Goal: Check status: Check status

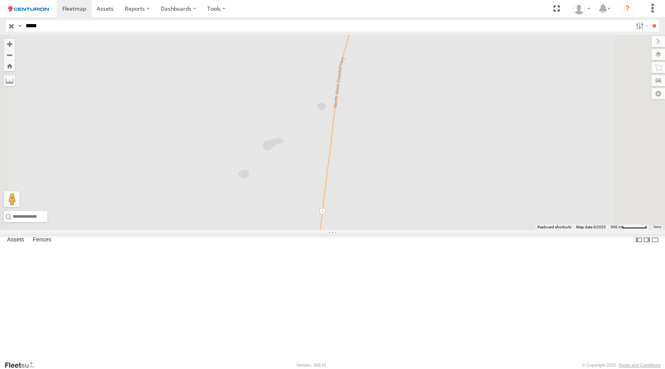
select select "**********"
type input "*"
type input "*****"
click at [0, 0] on span at bounding box center [0, 0] width 0 height 0
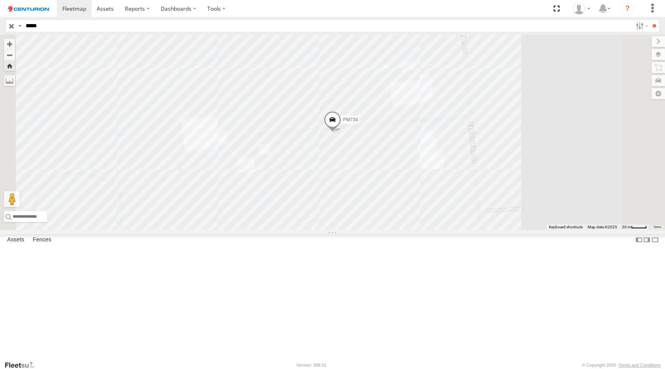
click at [69, 30] on input "*****" at bounding box center [328, 25] width 610 height 11
click at [650, 20] on input "**" at bounding box center [654, 25] width 9 height 11
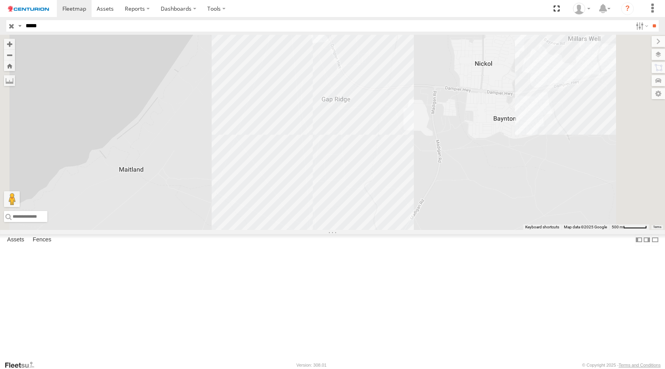
click at [0, 0] on span at bounding box center [0, 0] width 0 height 0
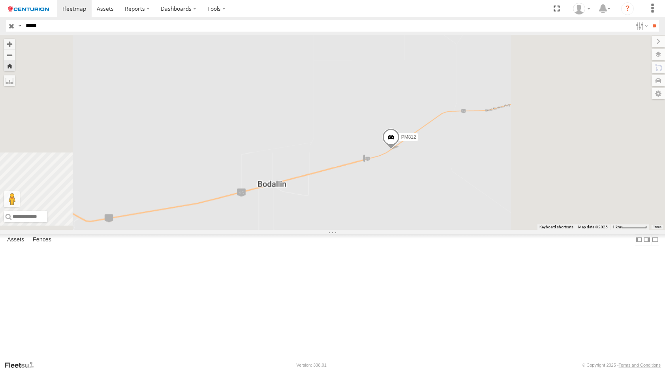
drag, startPoint x: 532, startPoint y: 216, endPoint x: 258, endPoint y: 244, distance: 275.1
click at [265, 230] on div "PM812" at bounding box center [332, 132] width 665 height 195
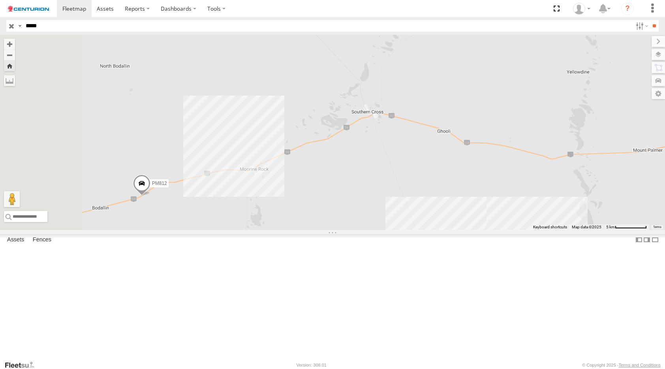
drag, startPoint x: 336, startPoint y: 219, endPoint x: 445, endPoint y: 205, distance: 110.3
click at [445, 205] on div "PM812" at bounding box center [332, 132] width 665 height 195
click at [150, 196] on span at bounding box center [141, 185] width 17 height 21
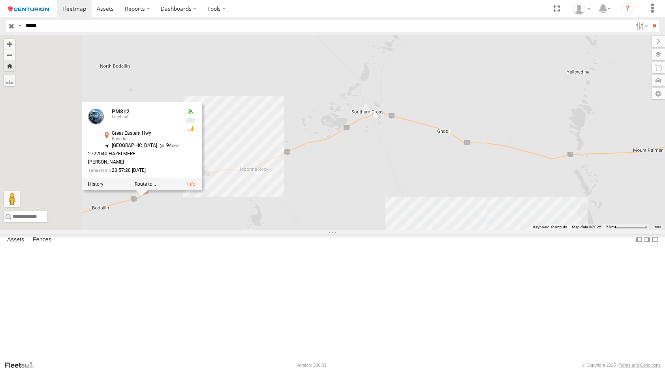
drag, startPoint x: 483, startPoint y: 203, endPoint x: 366, endPoint y: 214, distance: 116.7
click at [366, 214] on div "PM812 PM812 Linehaul [GEOGRAPHIC_DATA] -31.35223 , 118.93161 [GEOGRAPHIC_DATA] …" at bounding box center [332, 132] width 665 height 195
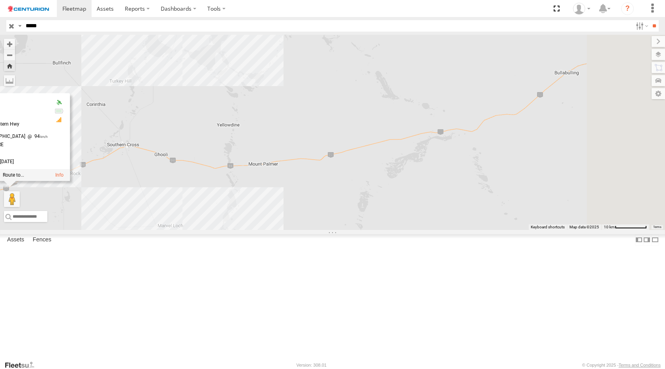
click at [461, 230] on div "PM812 PM812 Linehaul [GEOGRAPHIC_DATA] -31.35223 , 118.93161 [GEOGRAPHIC_DATA] …" at bounding box center [332, 132] width 665 height 195
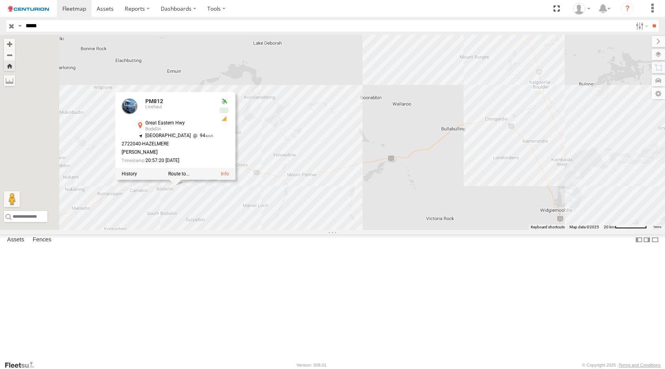
click at [372, 215] on div "PM812 PM812 Linehaul [GEOGRAPHIC_DATA] -31.35223 , 118.93161 [GEOGRAPHIC_DATA] …" at bounding box center [332, 132] width 665 height 195
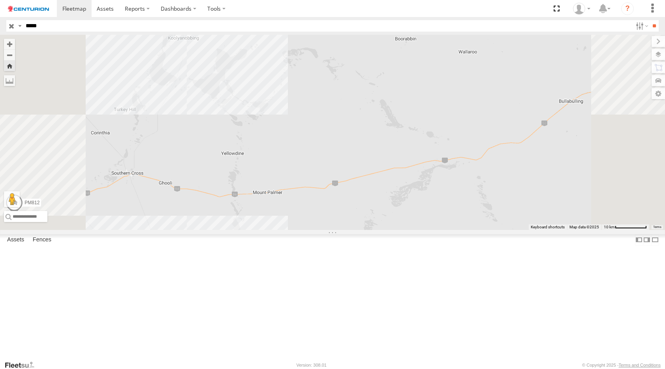
drag, startPoint x: 479, startPoint y: 207, endPoint x: 392, endPoint y: 212, distance: 87.4
click at [392, 212] on div "PM812" at bounding box center [332, 132] width 665 height 195
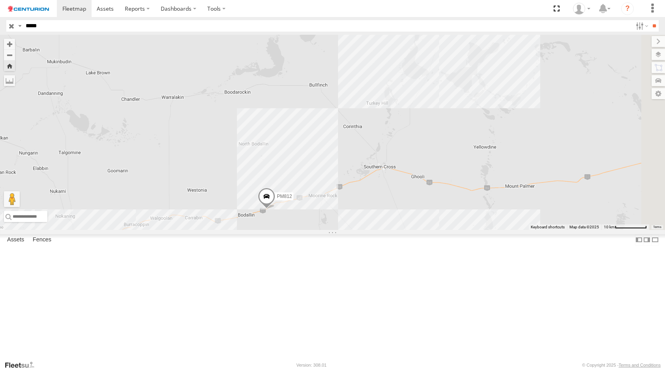
drag, startPoint x: 589, startPoint y: 262, endPoint x: 472, endPoint y: 258, distance: 117.0
click at [472, 230] on div "PM812" at bounding box center [332, 132] width 665 height 195
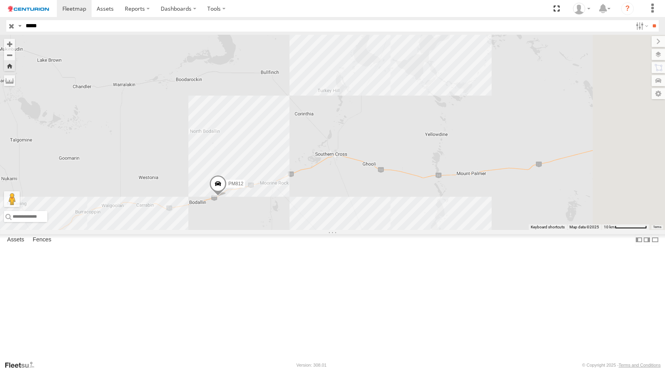
drag, startPoint x: 594, startPoint y: 212, endPoint x: 554, endPoint y: 201, distance: 41.7
click at [554, 201] on div "PM812" at bounding box center [332, 132] width 665 height 195
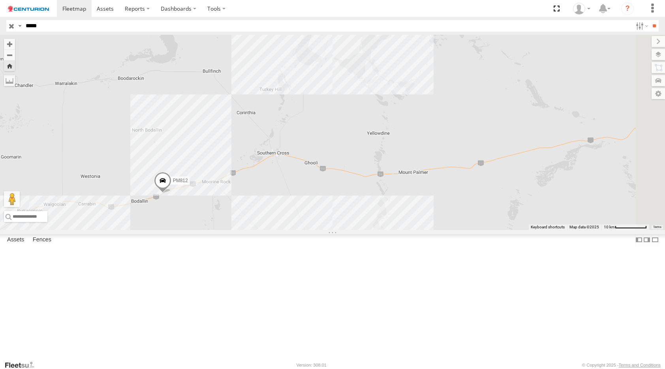
drag, startPoint x: 564, startPoint y: 235, endPoint x: 497, endPoint y: 233, distance: 66.8
click at [502, 230] on div "PM812" at bounding box center [332, 132] width 665 height 195
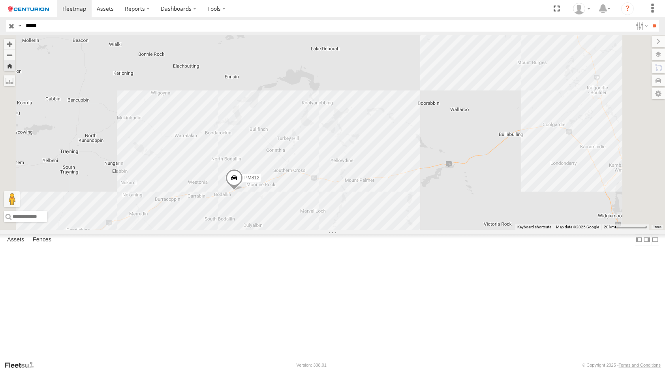
drag, startPoint x: 552, startPoint y: 213, endPoint x: 504, endPoint y: 223, distance: 49.6
click at [504, 223] on div "PM812" at bounding box center [332, 132] width 665 height 195
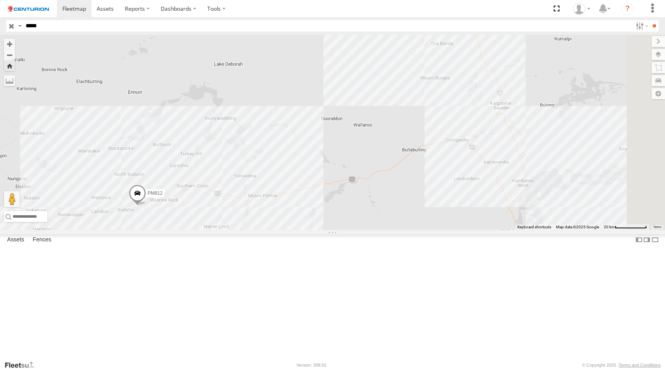
drag, startPoint x: 572, startPoint y: 239, endPoint x: 473, endPoint y: 255, distance: 100.1
click at [473, 230] on div "PM812" at bounding box center [332, 132] width 665 height 195
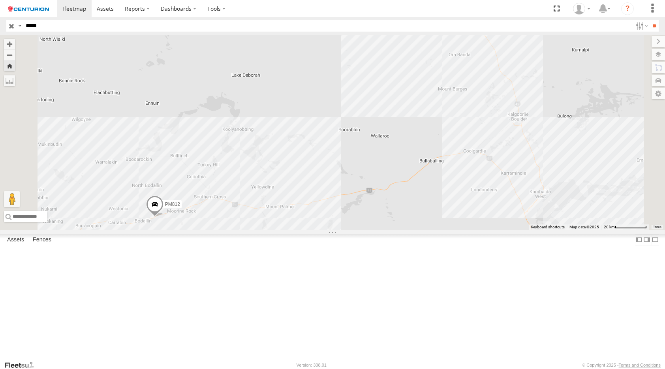
drag, startPoint x: 516, startPoint y: 228, endPoint x: 502, endPoint y: 233, distance: 14.6
click at [502, 230] on div "PM812" at bounding box center [332, 132] width 665 height 195
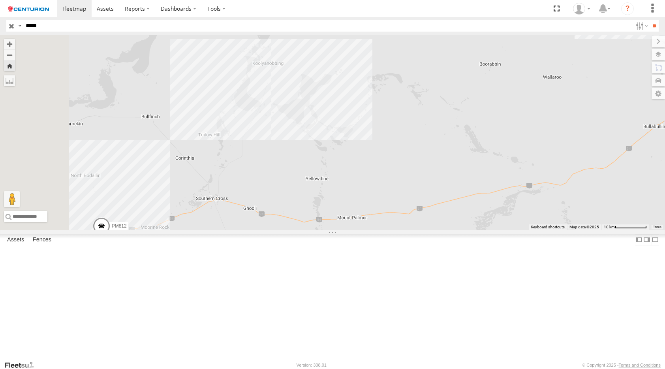
drag, startPoint x: 304, startPoint y: 262, endPoint x: 325, endPoint y: 249, distance: 24.7
click at [325, 230] on div "PM812" at bounding box center [332, 132] width 665 height 195
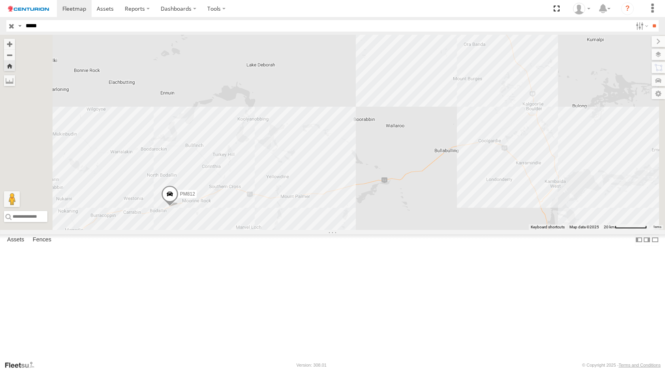
click at [178, 207] on span at bounding box center [169, 195] width 17 height 21
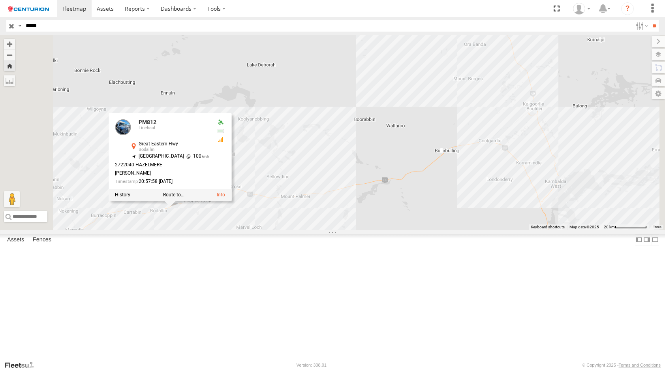
click at [386, 206] on div "PM812 PM812 Linehaul [GEOGRAPHIC_DATA] -31.34696 , 118.9402 [GEOGRAPHIC_DATA] 1…" at bounding box center [332, 132] width 665 height 195
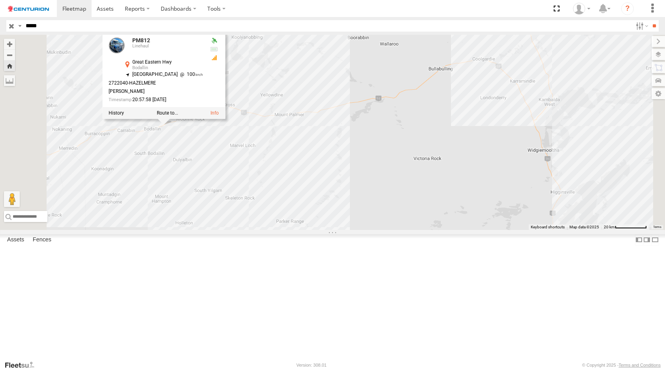
drag, startPoint x: 608, startPoint y: 205, endPoint x: 599, endPoint y: 122, distance: 83.0
click at [601, 123] on div "PM812 PM812 Linehaul [GEOGRAPHIC_DATA] -31.34696 , 118.9402 [GEOGRAPHIC_DATA] 1…" at bounding box center [332, 132] width 665 height 195
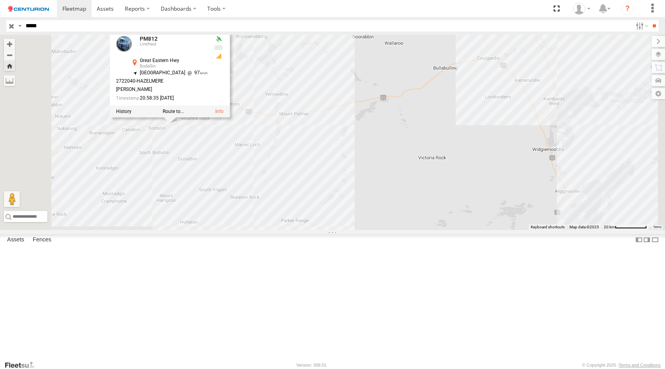
drag, startPoint x: 563, startPoint y: 126, endPoint x: 578, endPoint y: 127, distance: 14.6
click at [578, 127] on div "PM812 PM812 Linehaul [GEOGRAPHIC_DATA] -31.34166 , 118.94883 [GEOGRAPHIC_DATA] …" at bounding box center [332, 132] width 665 height 195
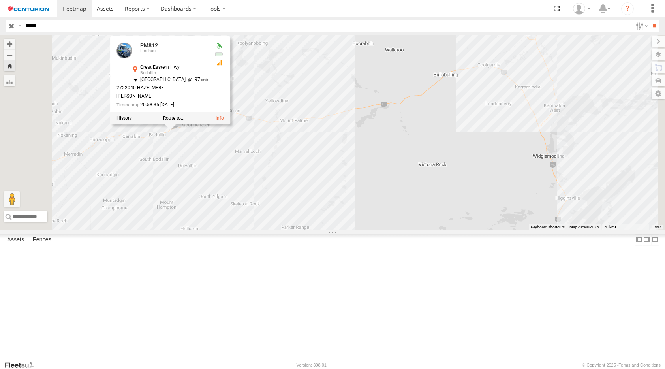
drag, startPoint x: 580, startPoint y: 170, endPoint x: 567, endPoint y: 177, distance: 14.7
click at [567, 177] on div "PM812 PM812 Linehaul [GEOGRAPHIC_DATA] -31.34166 , 118.94883 [GEOGRAPHIC_DATA] …" at bounding box center [332, 132] width 665 height 195
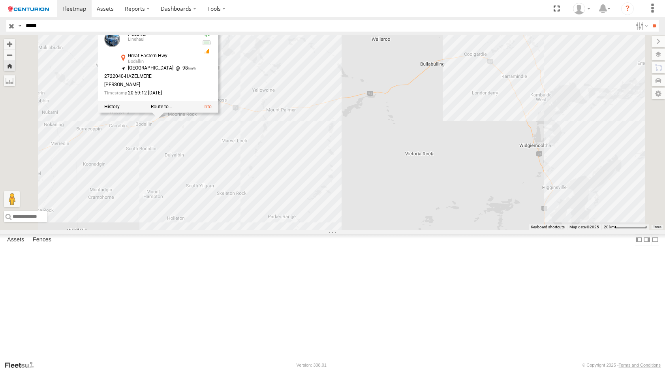
drag, startPoint x: 575, startPoint y: 117, endPoint x: 575, endPoint y: 121, distance: 4.0
click at [575, 121] on div "PM812 PM812 Linehaul [GEOGRAPHIC_DATA] -31.33637 , 118.9576 North East 98 27220…" at bounding box center [332, 132] width 665 height 195
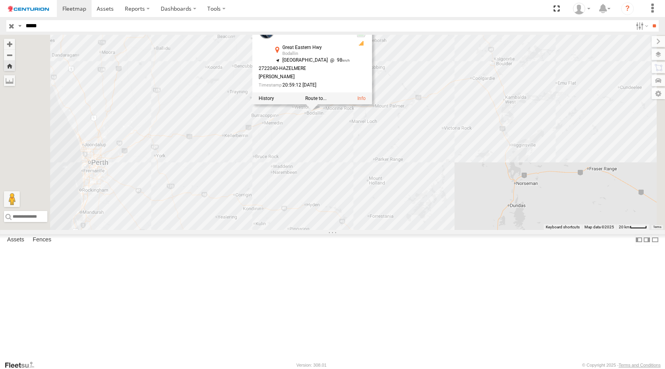
drag, startPoint x: 566, startPoint y: 113, endPoint x: 548, endPoint y: 177, distance: 66.1
click at [548, 177] on div "PM812 PM812 Linehaul [GEOGRAPHIC_DATA] -31.33637 , 118.9576 North East 98 27220…" at bounding box center [332, 132] width 665 height 195
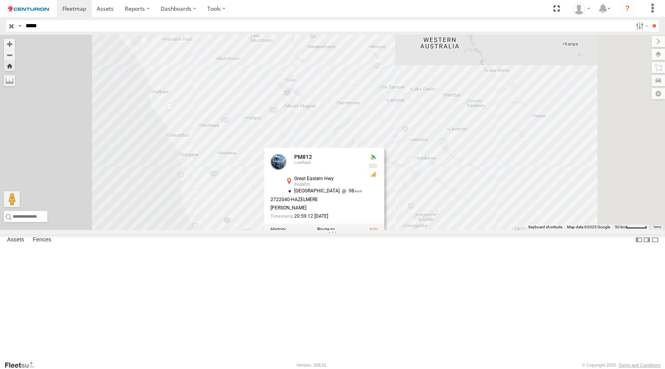
drag, startPoint x: 585, startPoint y: 127, endPoint x: 547, endPoint y: 192, distance: 75.0
click at [547, 192] on div "PM812 PM812 Linehaul [GEOGRAPHIC_DATA] -31.33637 , 118.9576 North East 98 27220…" at bounding box center [332, 132] width 665 height 195
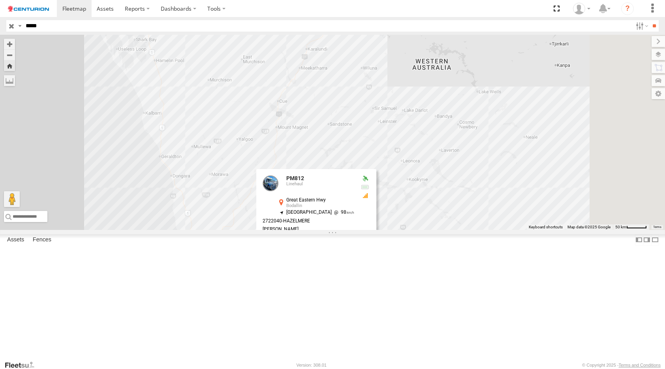
drag, startPoint x: 500, startPoint y: 106, endPoint x: 496, endPoint y: 118, distance: 12.5
click at [496, 118] on div "PM812 PM812 Linehaul [GEOGRAPHIC_DATA] -31.33637 , 118.9576 North East 98 27220…" at bounding box center [332, 132] width 665 height 195
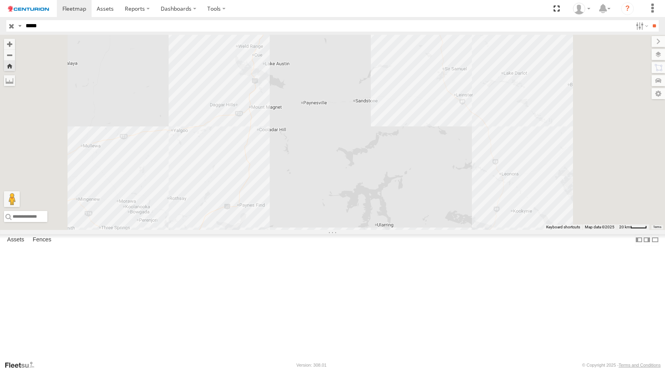
drag, startPoint x: 468, startPoint y: 199, endPoint x: 452, endPoint y: 180, distance: 24.4
click at [453, 181] on div "PM812 PM812 Linehaul [GEOGRAPHIC_DATA] -31.33637 , 118.9576 North East 98 27220…" at bounding box center [332, 132] width 665 height 195
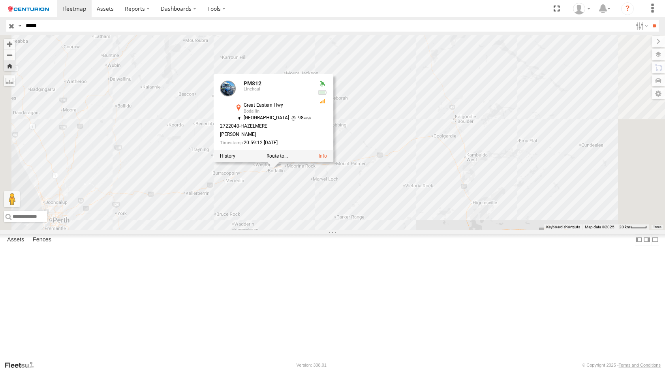
drag, startPoint x: 513, startPoint y: 272, endPoint x: 547, endPoint y: 182, distance: 95.9
click at [547, 182] on div "PM812 PM812 Linehaul [GEOGRAPHIC_DATA] -31.33637 , 118.9576 North East 98 27220…" at bounding box center [332, 132] width 665 height 195
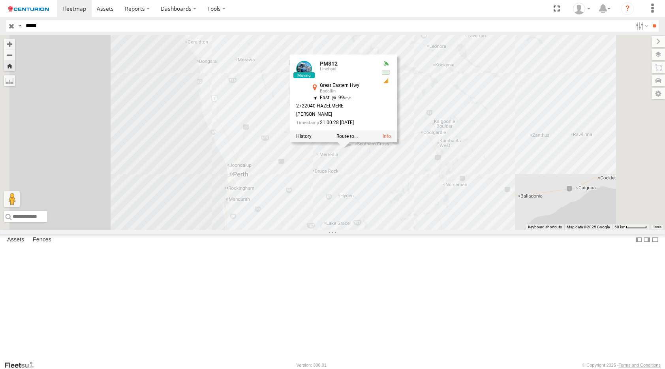
click at [0, 0] on div "PM812 Linehaul [GEOGRAPHIC_DATA] -31.35223 118.93161" at bounding box center [0, 0] width 0 height 0
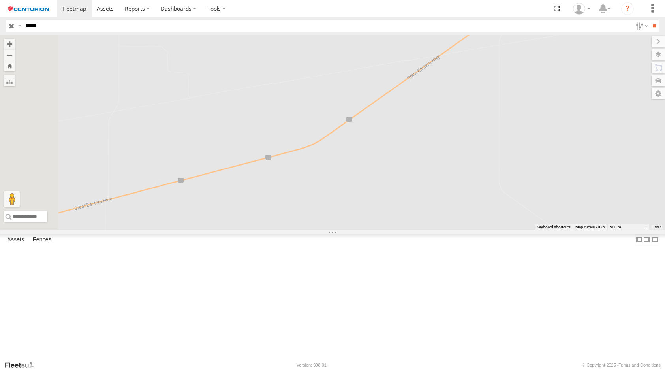
click at [0, 0] on span at bounding box center [0, 0] width 0 height 0
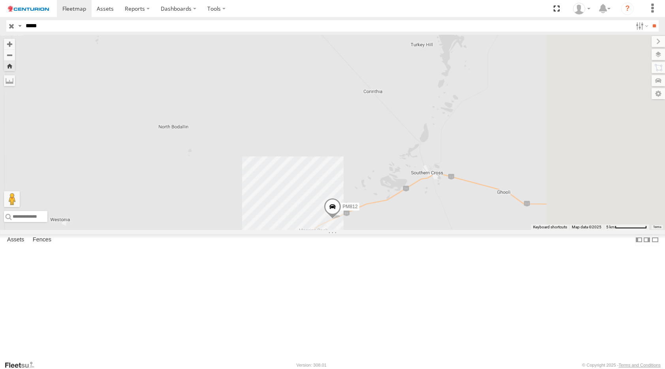
drag, startPoint x: 554, startPoint y: 292, endPoint x: 444, endPoint y: 297, distance: 109.9
click at [449, 230] on div "PM812" at bounding box center [332, 132] width 665 height 195
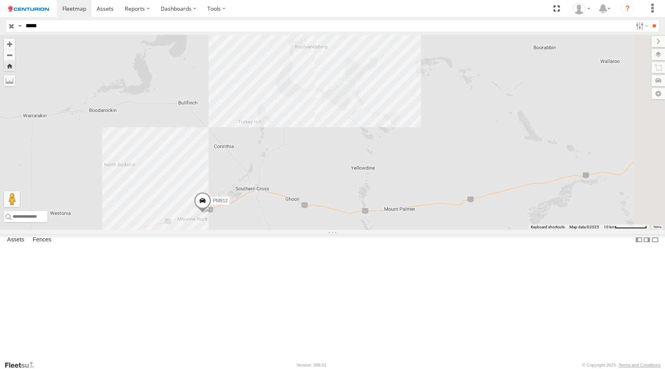
drag, startPoint x: 549, startPoint y: 270, endPoint x: 482, endPoint y: 268, distance: 66.8
click at [482, 230] on div "PM812" at bounding box center [332, 132] width 665 height 195
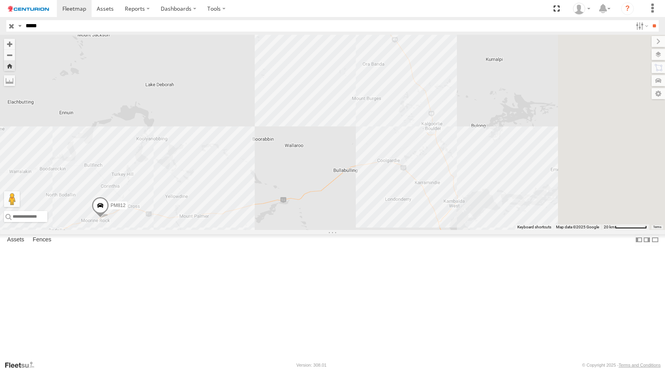
drag, startPoint x: 504, startPoint y: 271, endPoint x: 375, endPoint y: 280, distance: 129.5
click at [375, 230] on div "PM812" at bounding box center [332, 132] width 665 height 195
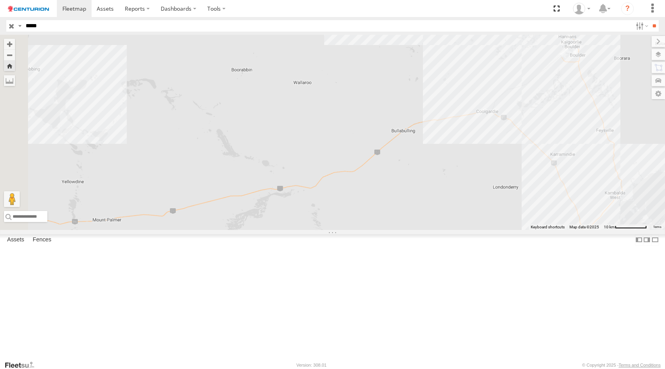
drag, startPoint x: 404, startPoint y: 252, endPoint x: 547, endPoint y: 207, distance: 149.2
click at [545, 208] on div "PM812" at bounding box center [332, 132] width 665 height 195
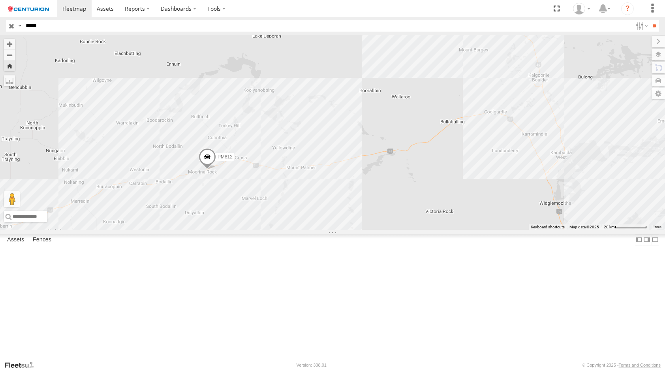
drag, startPoint x: 581, startPoint y: 216, endPoint x: 532, endPoint y: 227, distance: 50.2
click at [532, 227] on div "PM812" at bounding box center [332, 132] width 665 height 195
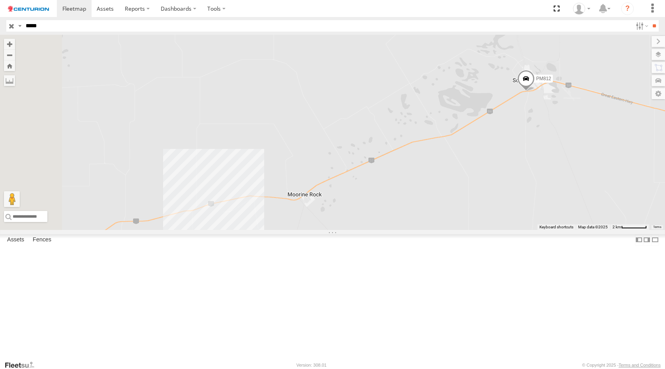
drag, startPoint x: 487, startPoint y: 266, endPoint x: 520, endPoint y: 243, distance: 39.4
click at [519, 230] on div "PM812" at bounding box center [332, 132] width 665 height 195
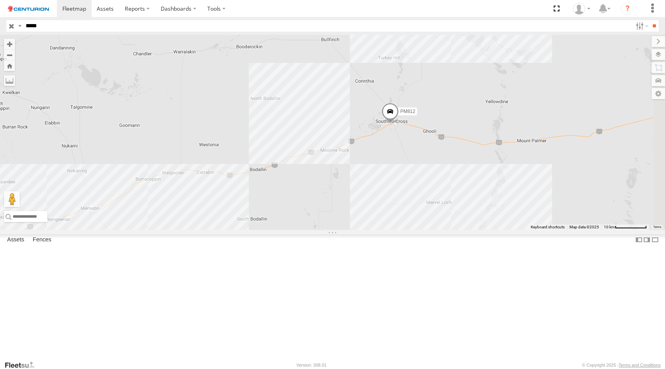
drag, startPoint x: 556, startPoint y: 252, endPoint x: 489, endPoint y: 223, distance: 73.3
click at [489, 223] on div "PM812" at bounding box center [332, 132] width 665 height 195
